Goal: Information Seeking & Learning: Get advice/opinions

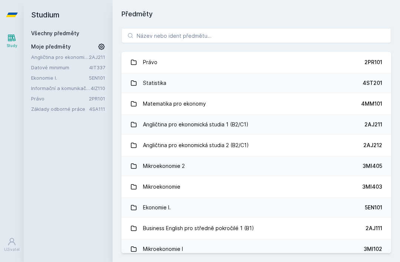
click at [187, 81] on link "Statistika 4ST201" at bounding box center [257, 83] width 270 height 21
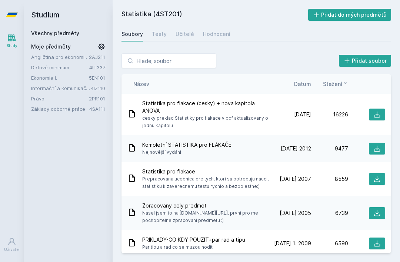
click at [219, 33] on div "Hodnocení" at bounding box center [216, 33] width 27 height 7
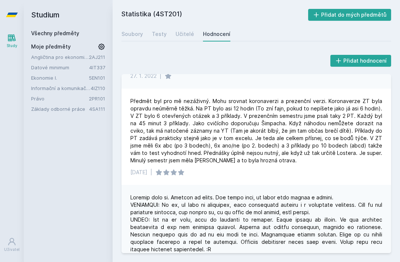
scroll to position [188, 0]
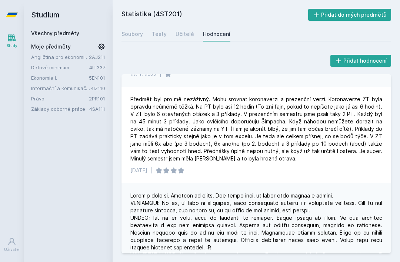
click at [134, 36] on div "Soubory" at bounding box center [133, 33] width 22 height 7
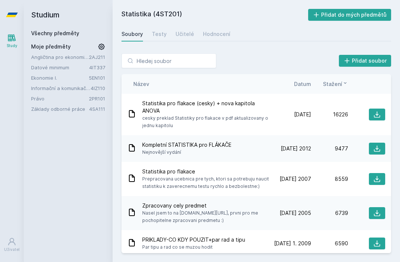
click at [308, 84] on span "Datum" at bounding box center [302, 84] width 17 height 8
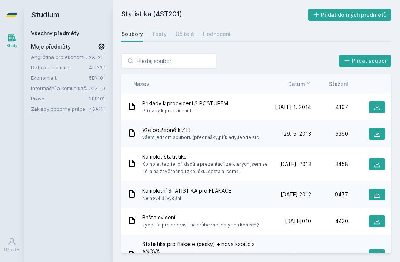
click at [306, 80] on icon at bounding box center [309, 83] width 6 height 6
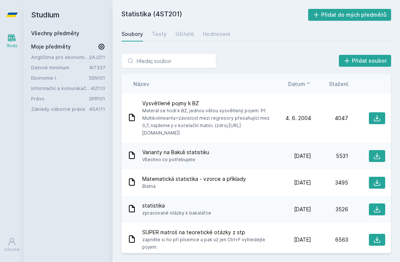
click at [307, 78] on div "Název Datum Stažení" at bounding box center [257, 84] width 270 height 20
click at [306, 83] on icon at bounding box center [309, 83] width 6 height 6
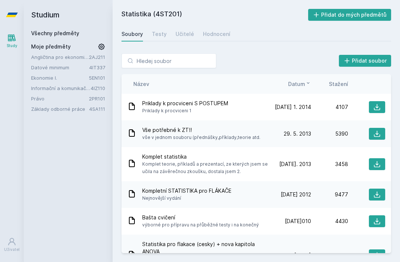
click at [342, 83] on span "Stažení" at bounding box center [338, 84] width 19 height 8
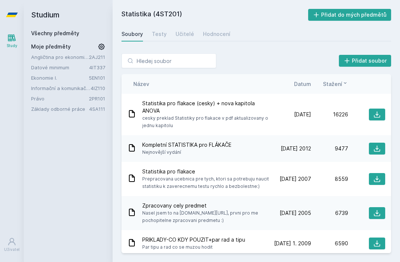
click at [160, 33] on div "Testy" at bounding box center [159, 33] width 15 height 7
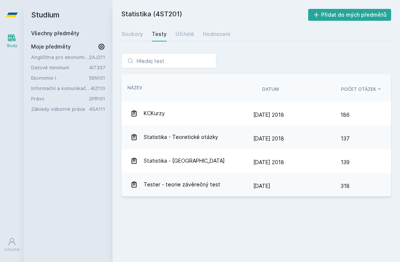
click at [172, 41] on div "Soubory Testy Učitelé Hodnocení" at bounding box center [257, 34] width 270 height 15
click at [188, 37] on div "Učitelé" at bounding box center [185, 33] width 19 height 7
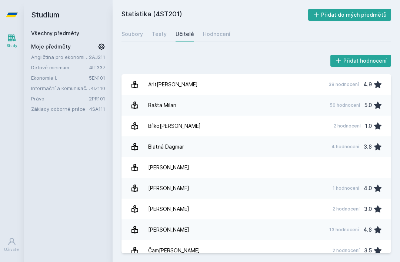
click at [221, 31] on div "Hodnocení" at bounding box center [216, 33] width 27 height 7
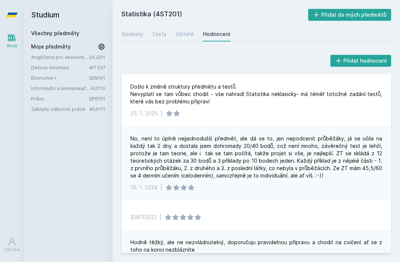
click at [165, 33] on div "Testy" at bounding box center [159, 33] width 15 height 7
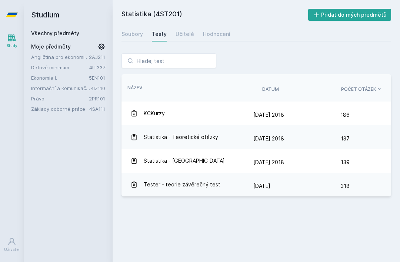
click at [189, 33] on div "Učitelé" at bounding box center [185, 33] width 19 height 7
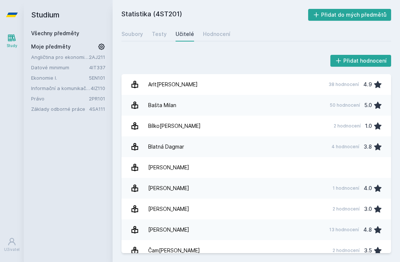
click at [296, 83] on link "Arltová Markéta 38 hodnocení 4.9" at bounding box center [257, 84] width 270 height 21
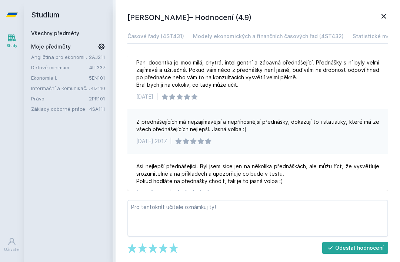
scroll to position [7, 0]
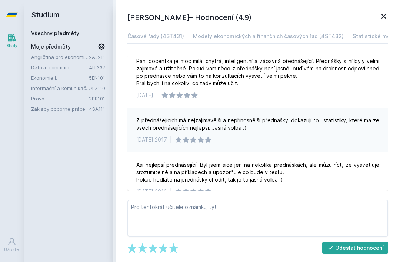
click at [383, 17] on icon at bounding box center [384, 16] width 4 height 4
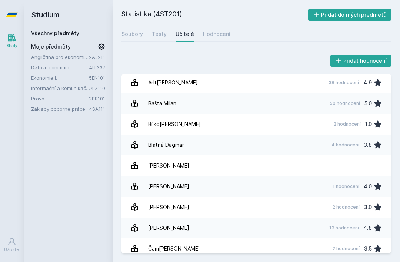
scroll to position [1, 0]
click at [289, 106] on link "Bašta Milan 50 hodnocení 5.0" at bounding box center [257, 103] width 270 height 21
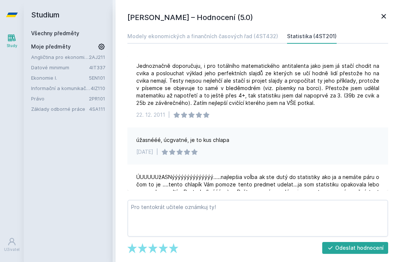
scroll to position [3, 0]
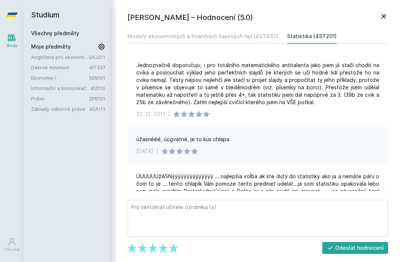
click at [384, 18] on icon at bounding box center [384, 16] width 9 height 9
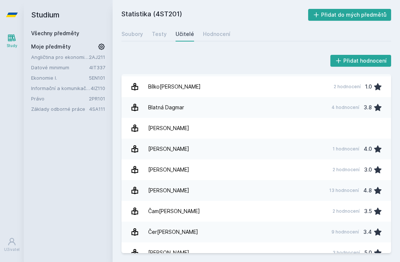
scroll to position [18, 0]
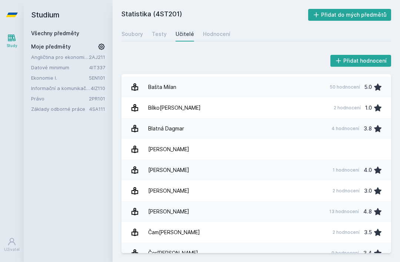
click at [265, 113] on link "Bílková Diana 2 hodnocení 1.0" at bounding box center [257, 108] width 270 height 21
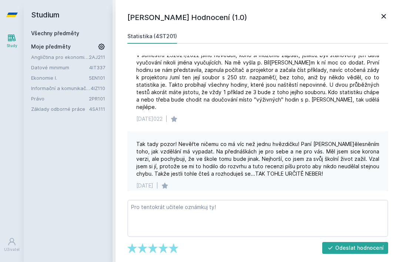
scroll to position [9, 0]
click at [386, 17] on icon at bounding box center [384, 16] width 9 height 9
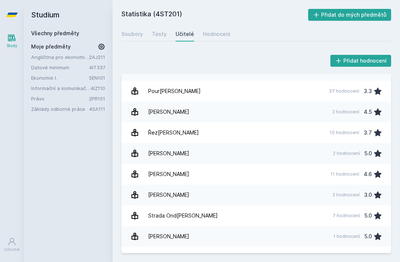
scroll to position [948, 0]
click at [311, 102] on link "Ryšánková Monika 2 hodnocení 4.5" at bounding box center [257, 112] width 270 height 21
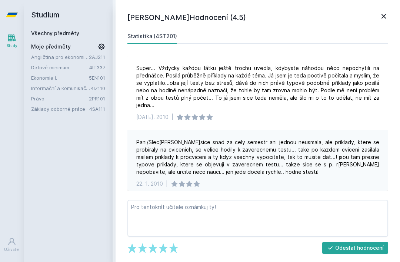
click at [386, 19] on icon at bounding box center [384, 16] width 4 height 4
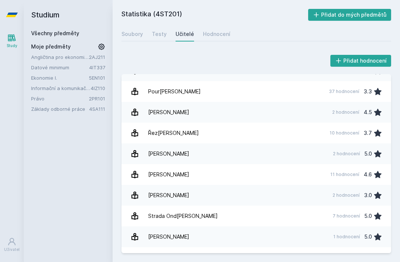
click at [247, 82] on link "Pourová Zoja 37 hodnocení 3.3" at bounding box center [257, 91] width 270 height 21
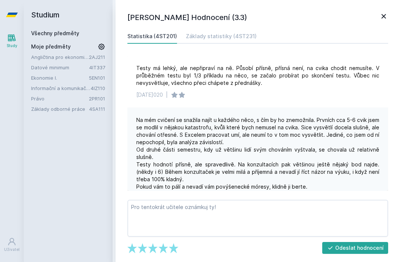
click at [384, 17] on icon at bounding box center [384, 16] width 9 height 9
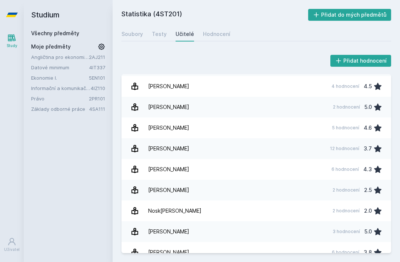
scroll to position [609, 0]
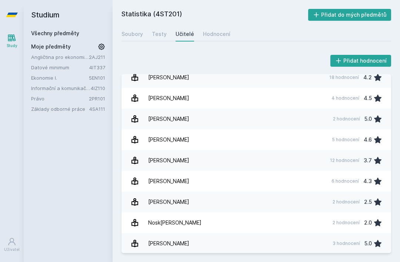
click at [320, 91] on link "Malec Lukáš 4 hodnocení 4.5" at bounding box center [257, 98] width 270 height 21
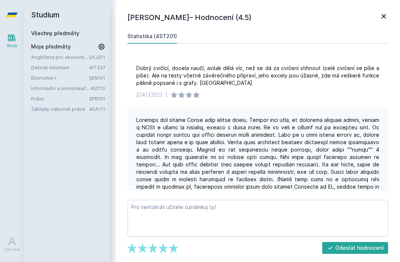
click at [380, 19] on icon at bounding box center [384, 16] width 9 height 9
